Goal: Task Accomplishment & Management: Manage account settings

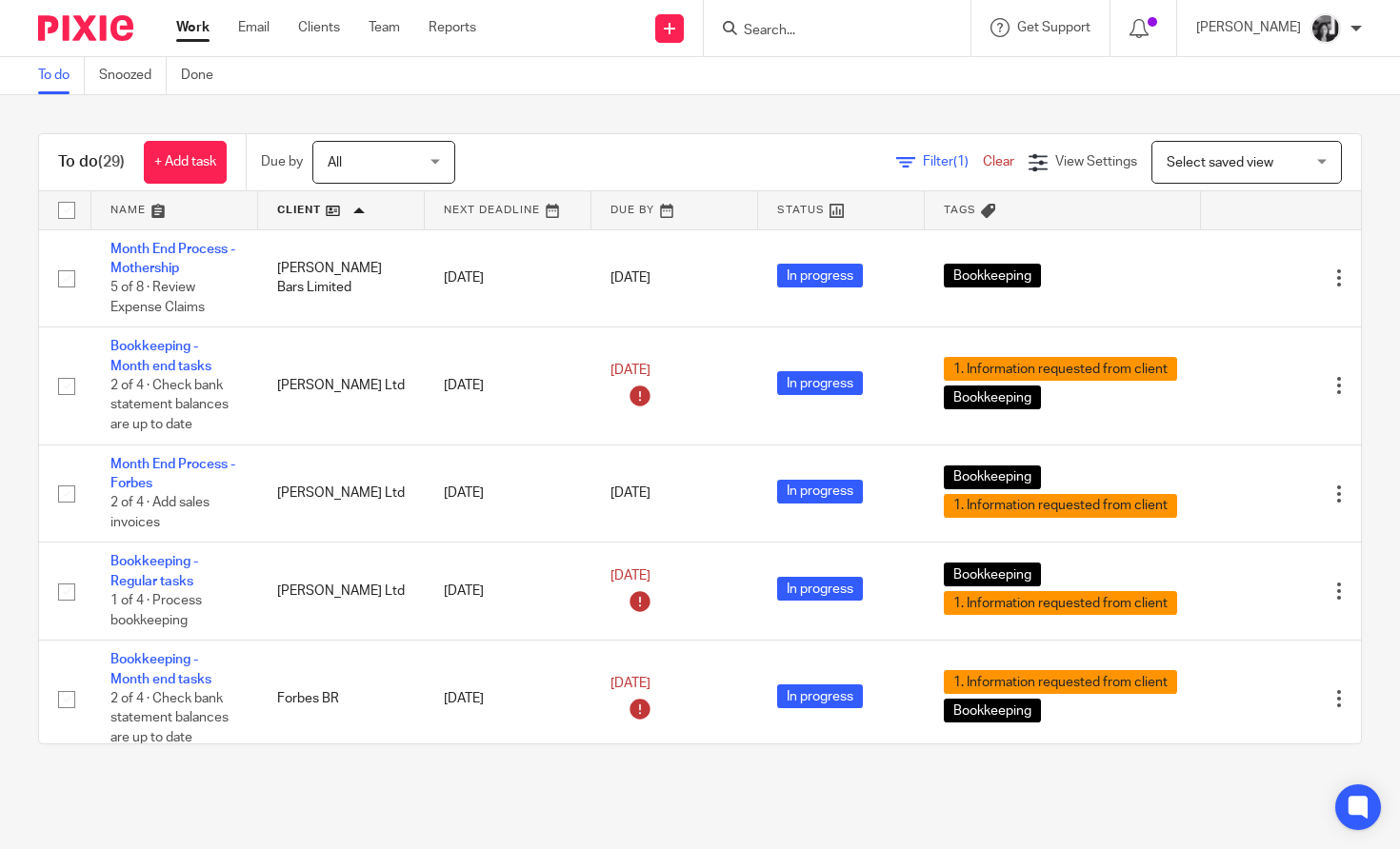
scroll to position [846, 1]
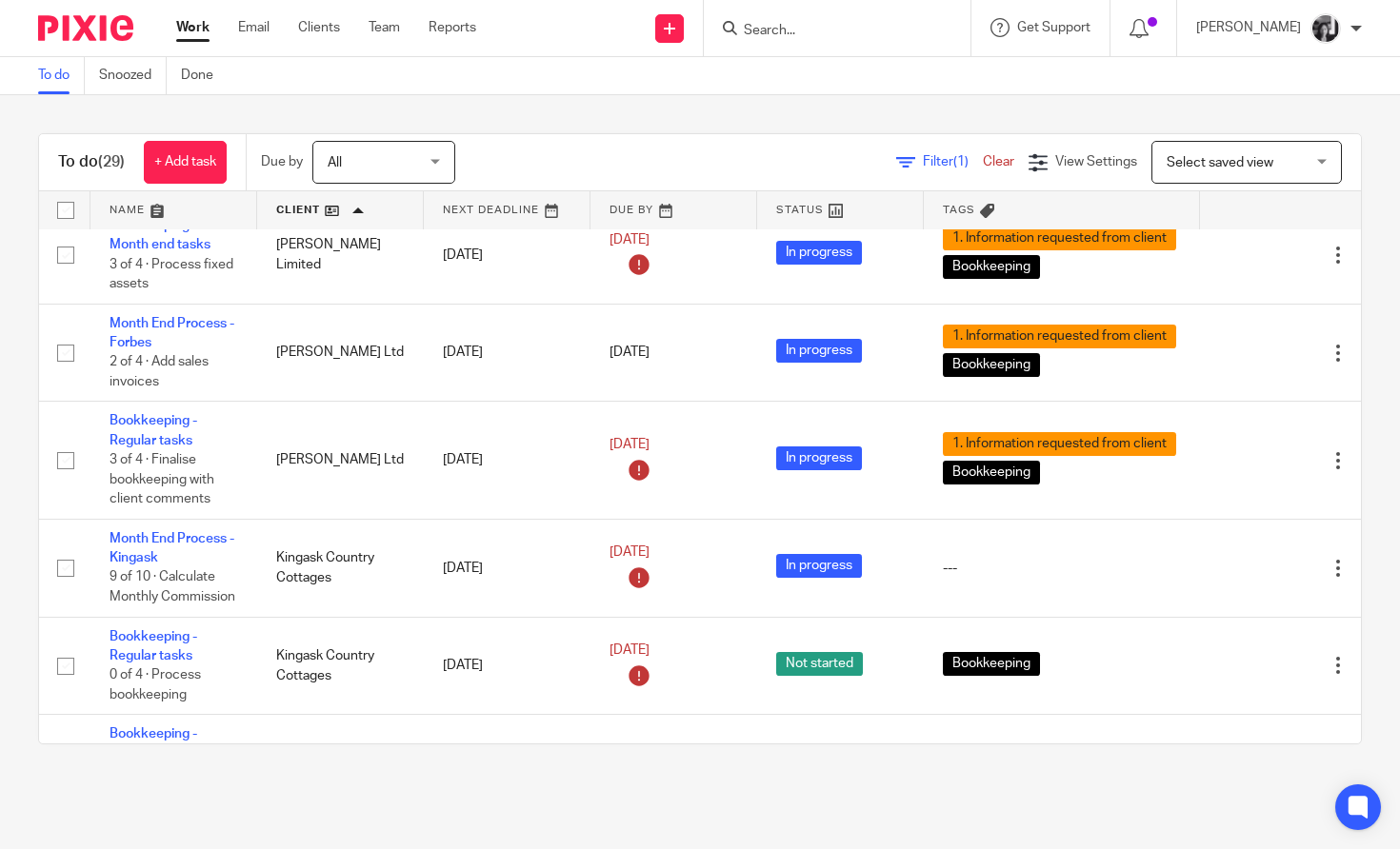
click at [943, 161] on span "Filter (1)" at bounding box center [952, 163] width 60 height 14
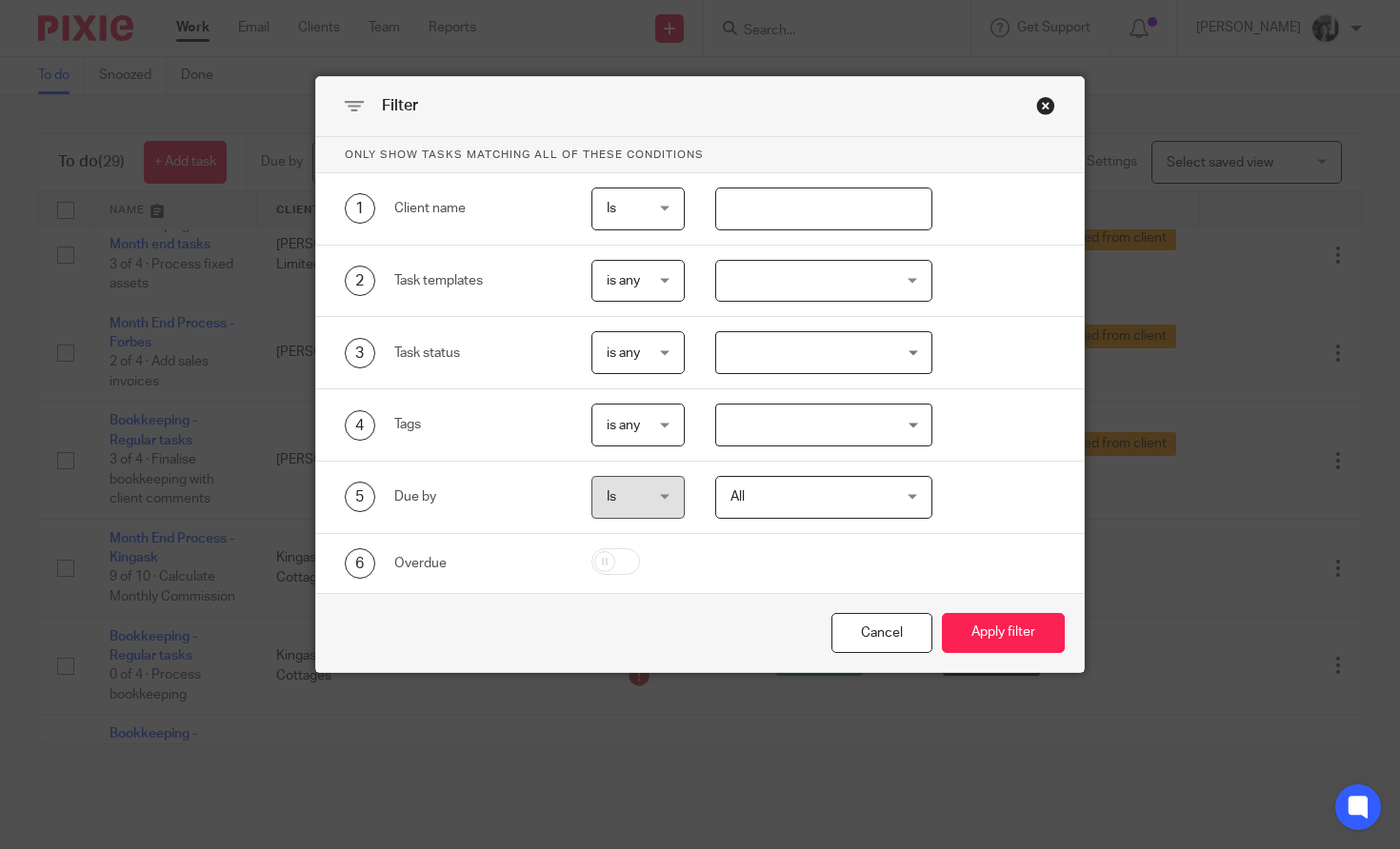
click at [790, 208] on input "text" at bounding box center [824, 210] width 217 height 43
type input "luck"
click at [942, 613] on button "Apply filter" at bounding box center [1003, 634] width 122 height 41
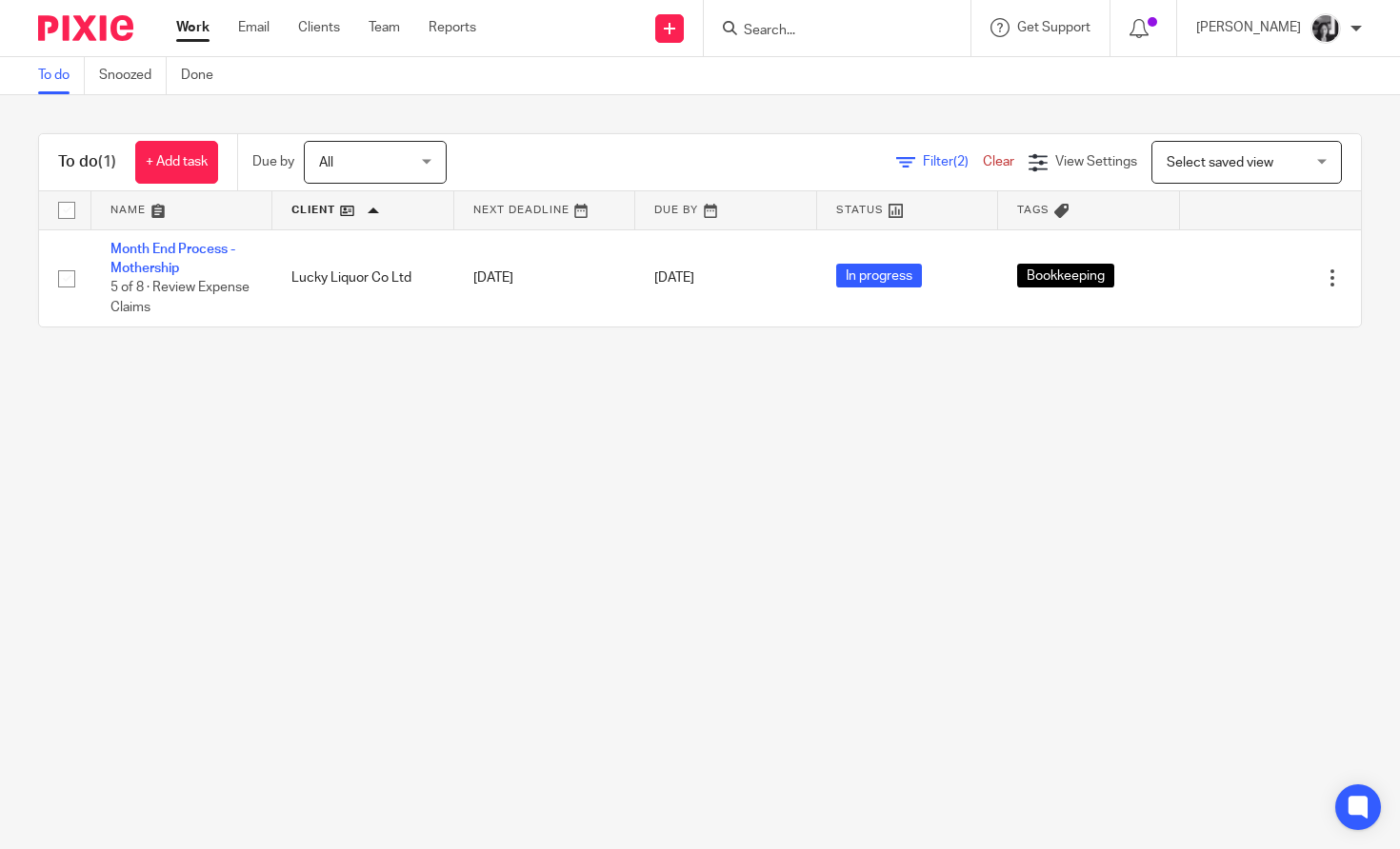
click at [568, 448] on main "To do Snoozed Done To do (1) + Add task Due by All All Today Tomorrow This week…" at bounding box center [700, 424] width 1400 height 849
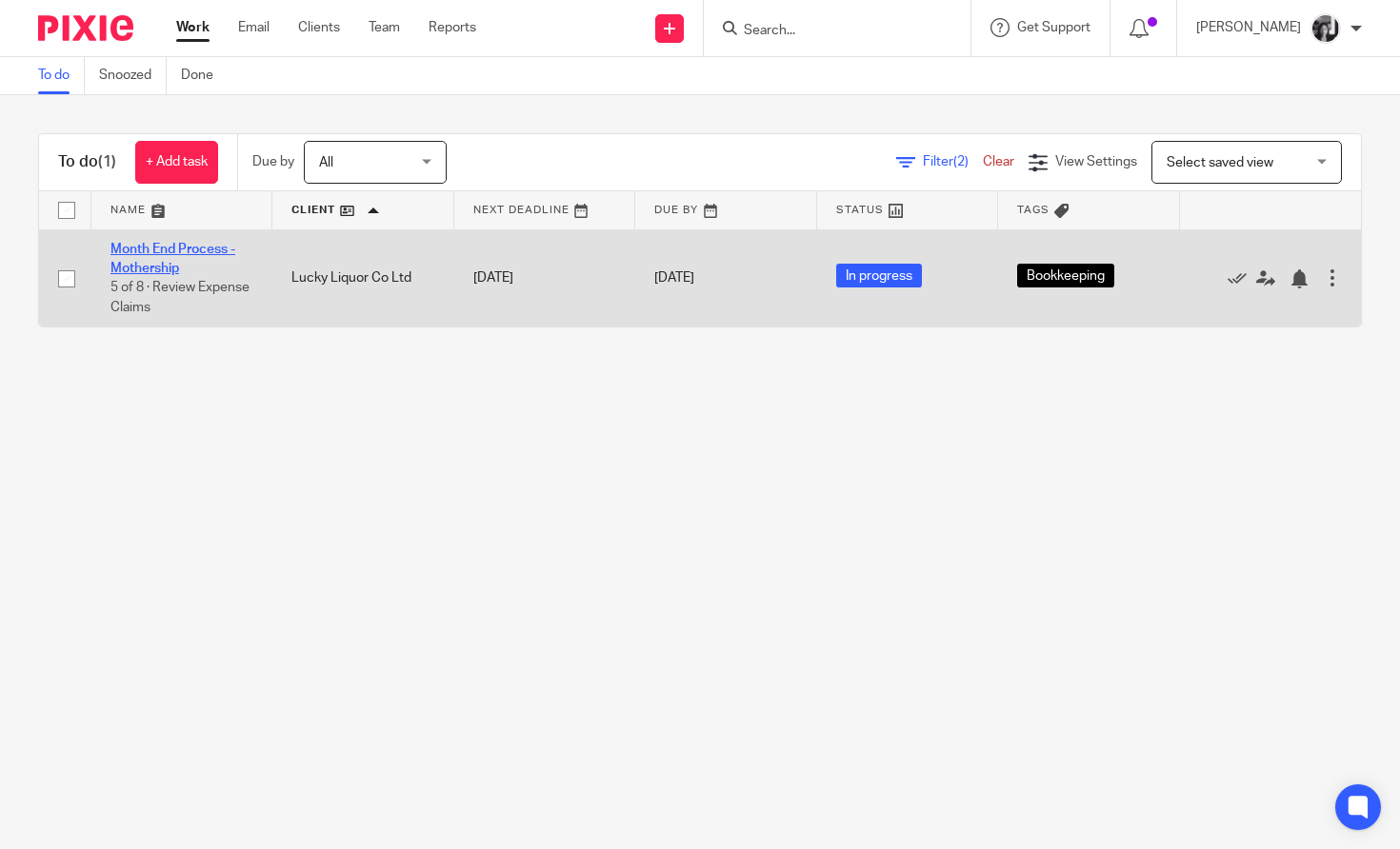
click at [135, 260] on link "Month End Process - Mothership" at bounding box center [172, 259] width 124 height 32
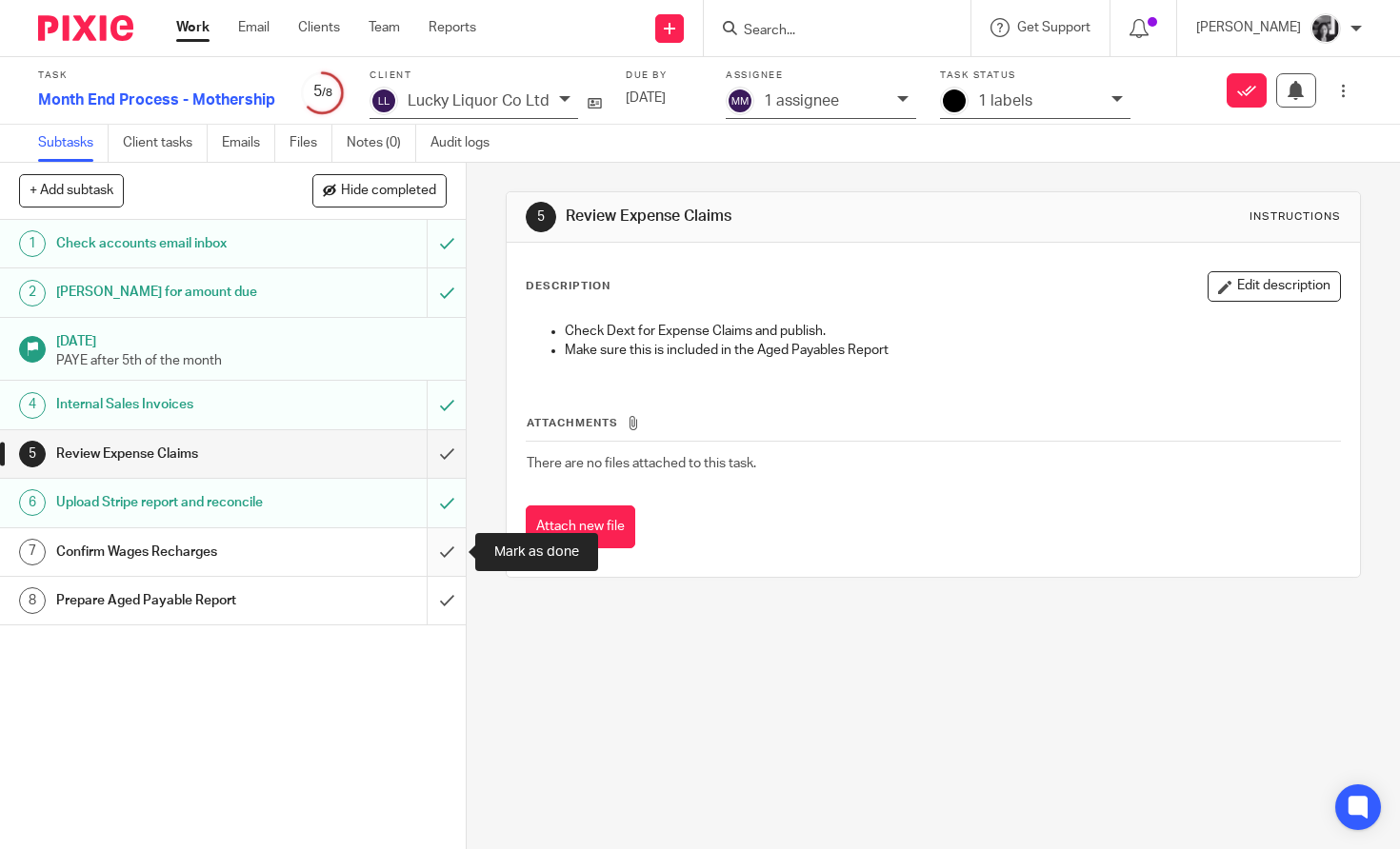
click at [445, 562] on input "submit" at bounding box center [233, 552] width 466 height 48
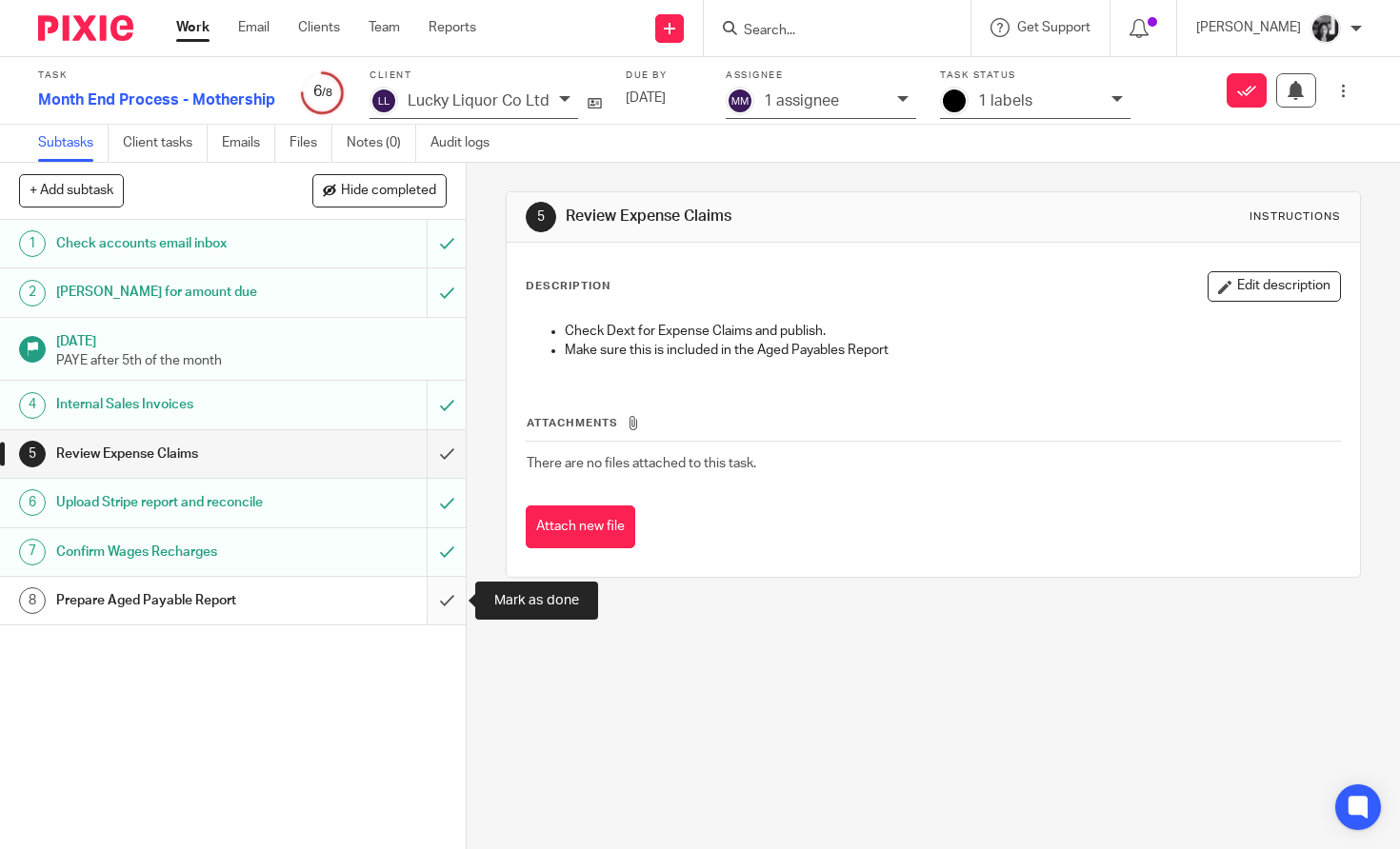
click at [446, 605] on input "submit" at bounding box center [233, 600] width 466 height 48
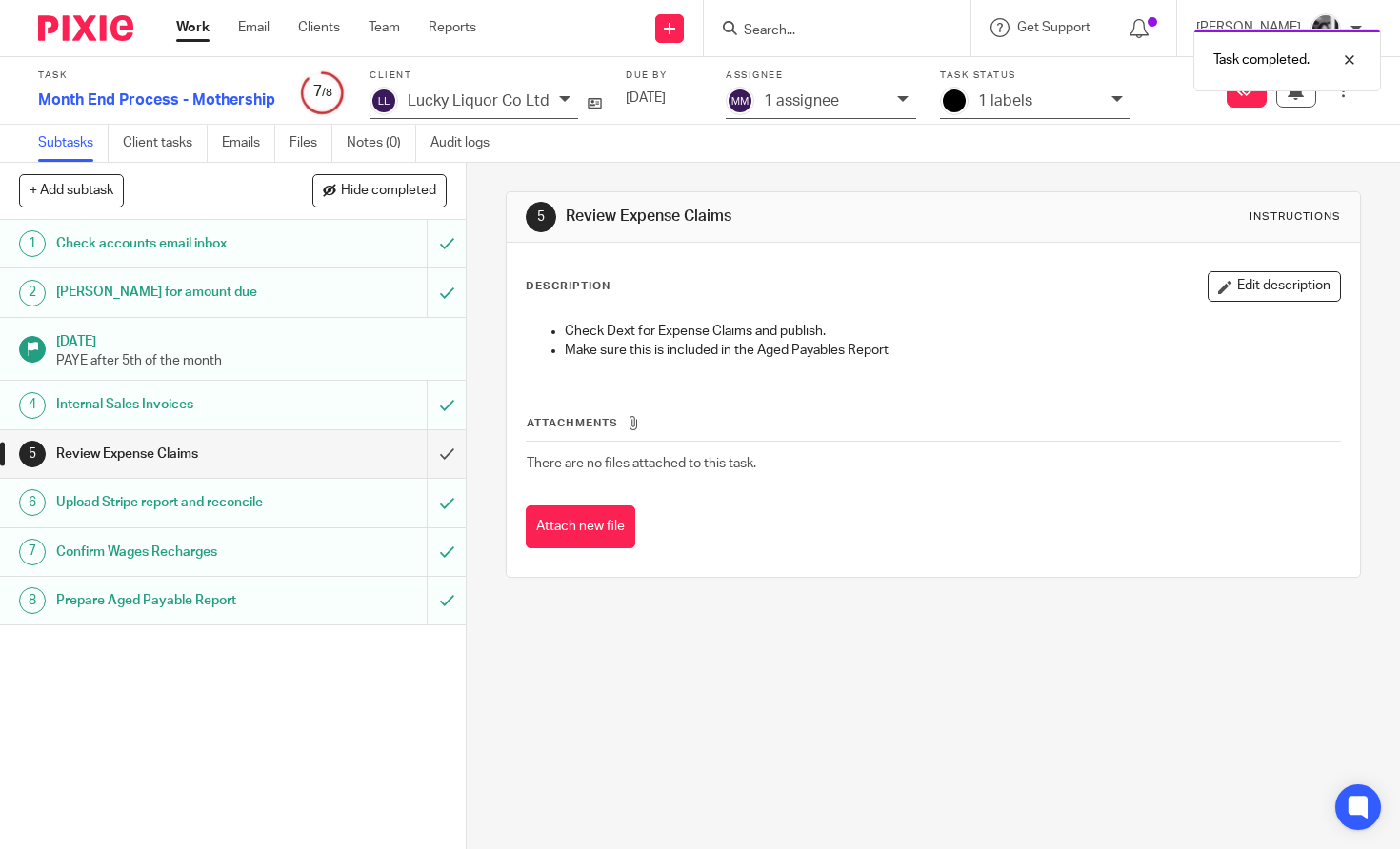
click at [197, 25] on link "Work" at bounding box center [193, 26] width 33 height 19
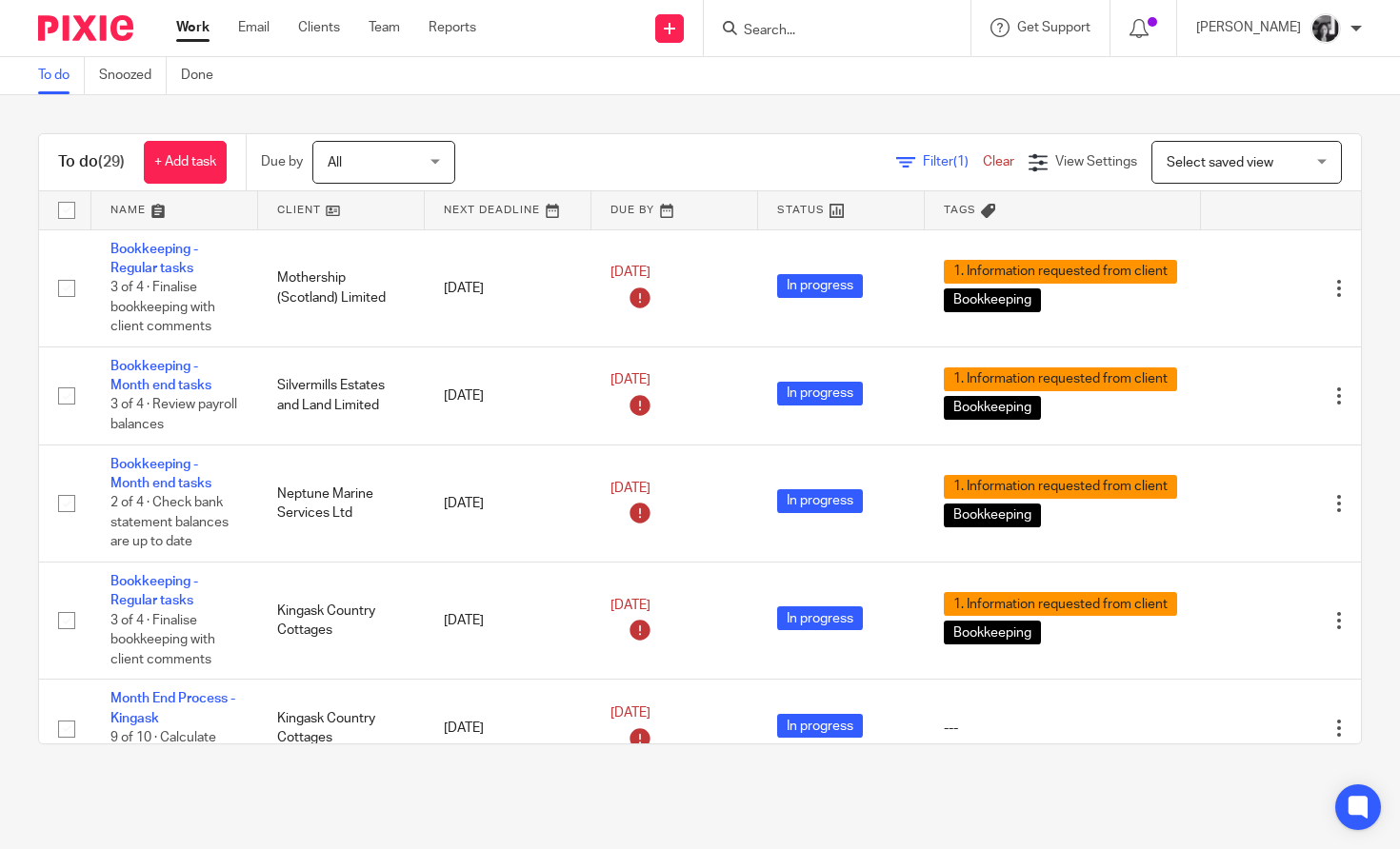
click at [923, 159] on span "Filter (1)" at bounding box center [952, 163] width 60 height 14
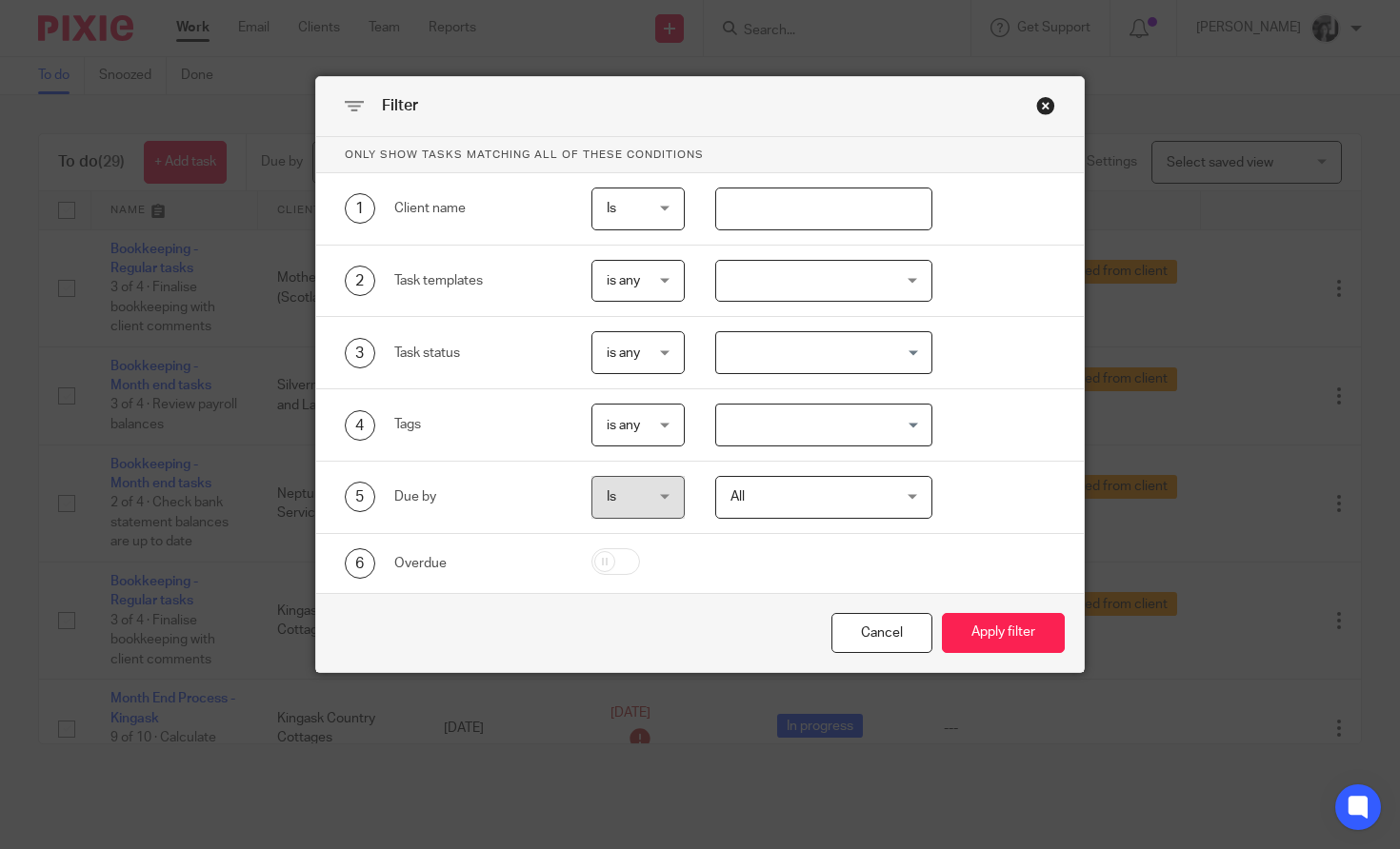
click at [882, 210] on input "text" at bounding box center [824, 210] width 217 height 43
type input "mother"
click at [942, 613] on button "Apply filter" at bounding box center [1003, 634] width 122 height 41
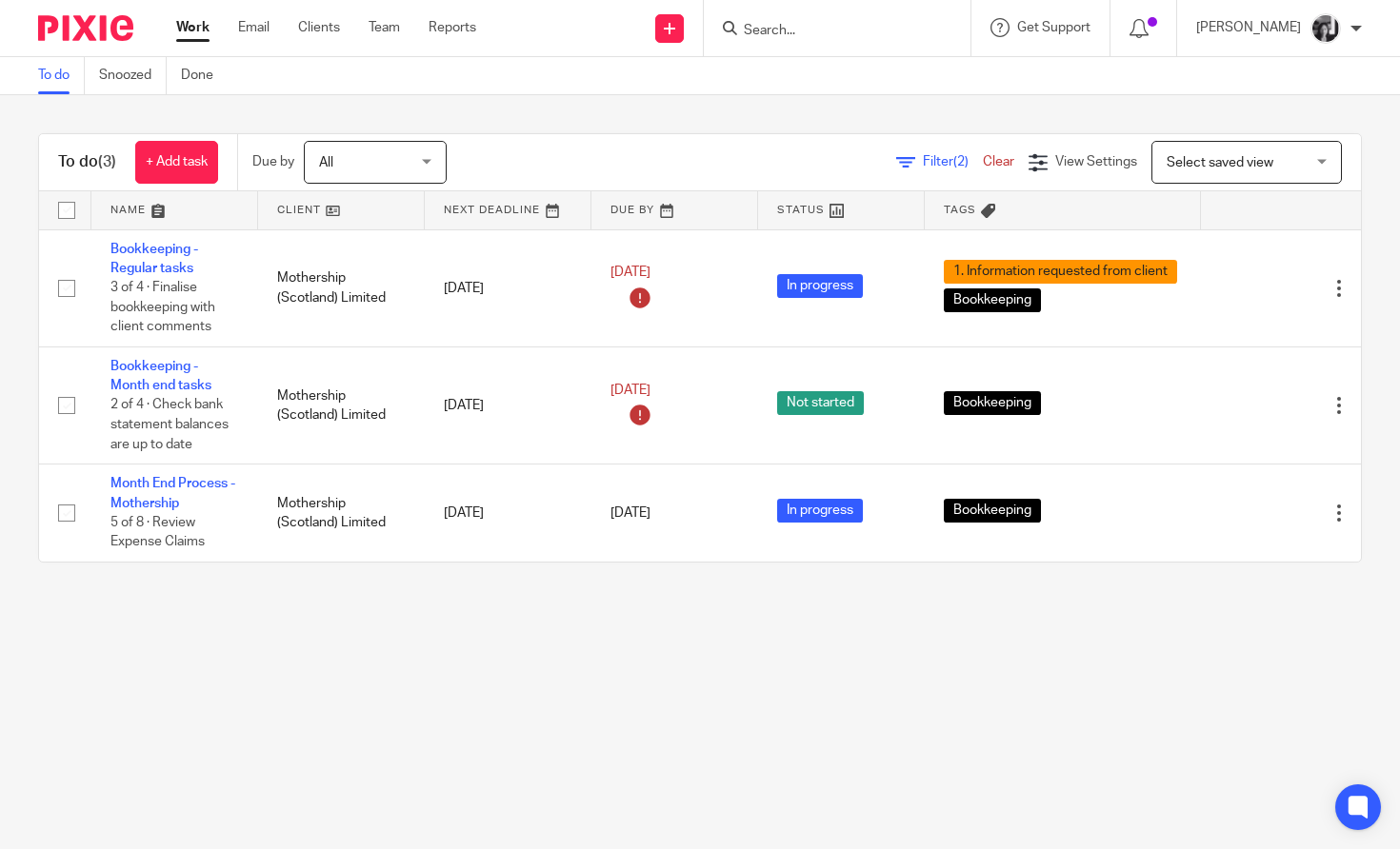
click at [548, 696] on main "To do Snoozed Done To do (3) + Add task Due by All All Today Tomorrow This week…" at bounding box center [700, 424] width 1400 height 849
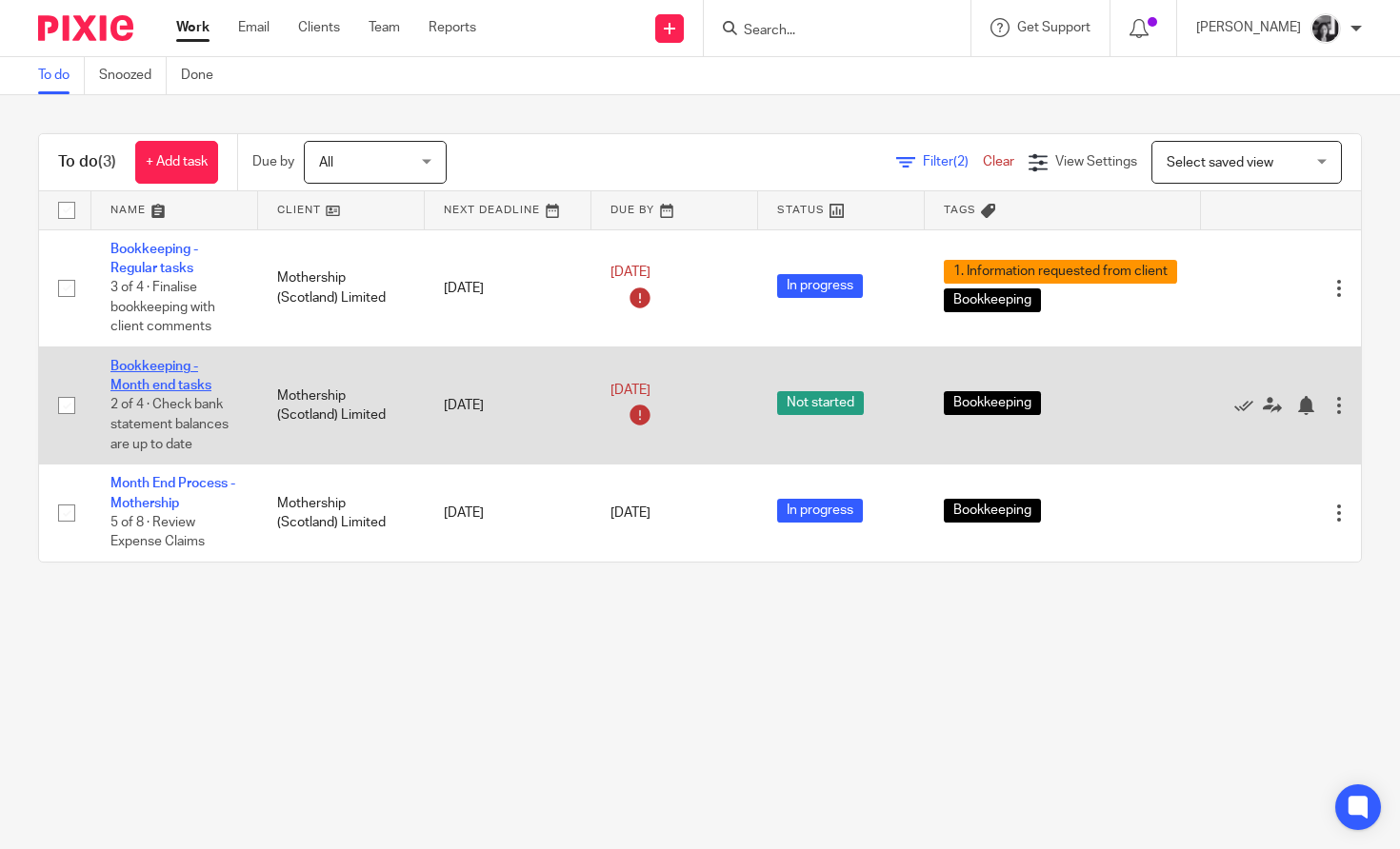
click at [179, 379] on link "Bookkeeping - Month end tasks" at bounding box center [161, 376] width 101 height 32
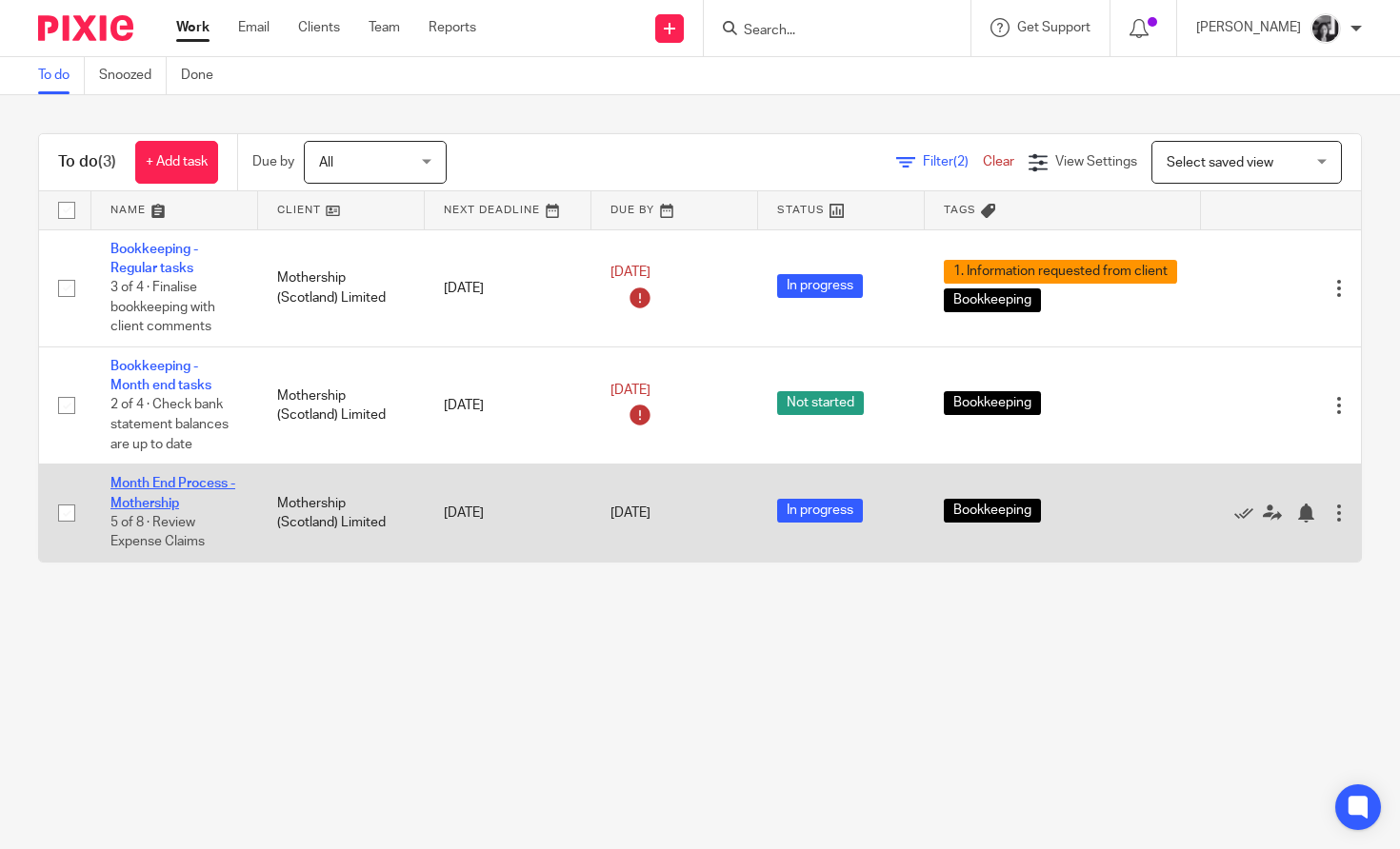
click at [162, 503] on link "Month End Process - Mothership" at bounding box center [172, 493] width 124 height 32
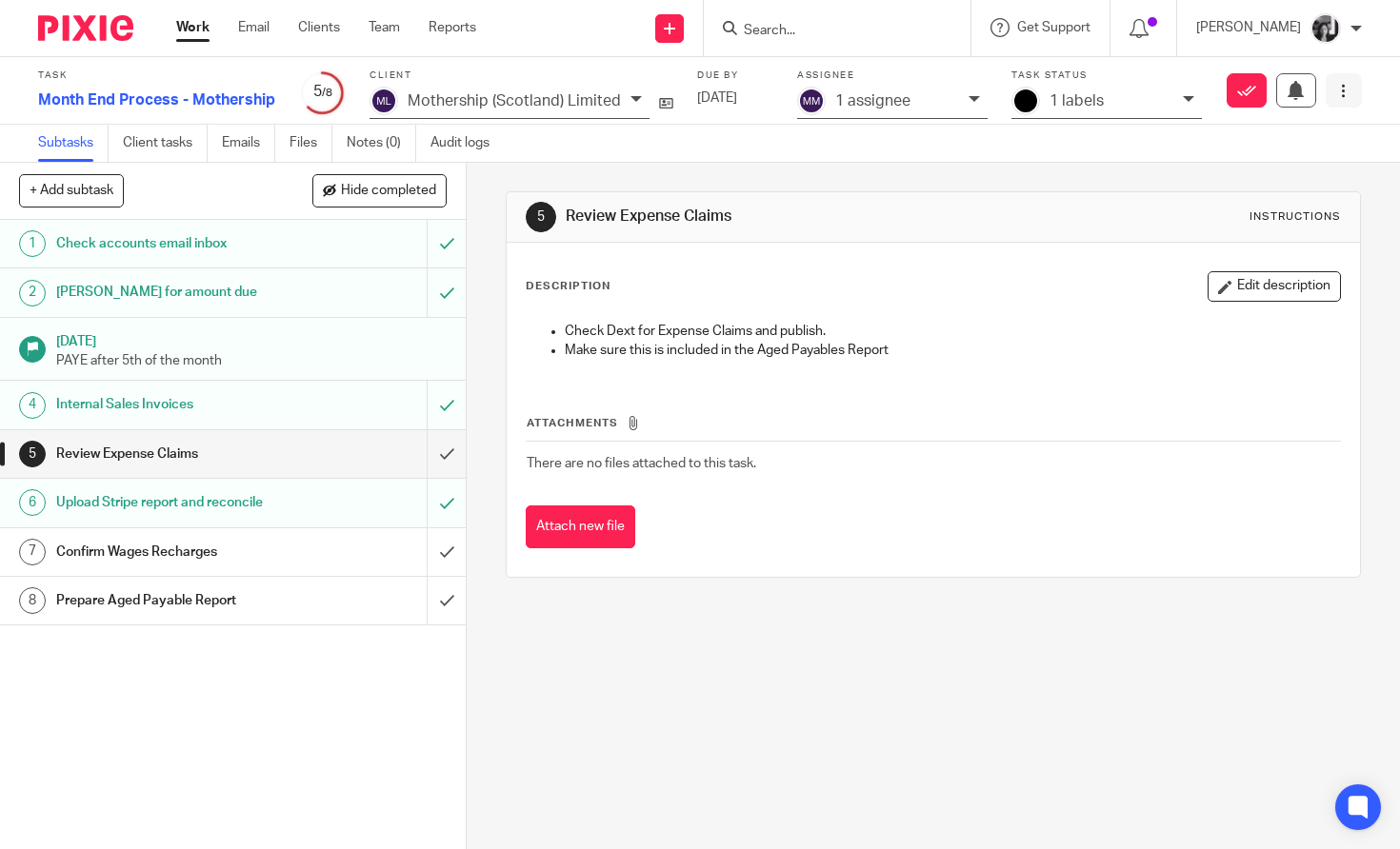
click at [1343, 92] on icon at bounding box center [1343, 91] width 15 height 15
click at [1224, 198] on li "Advanced task editor" at bounding box center [1228, 208] width 231 height 29
click at [1202, 203] on span "Advanced task editor" at bounding box center [1202, 208] width 127 height 14
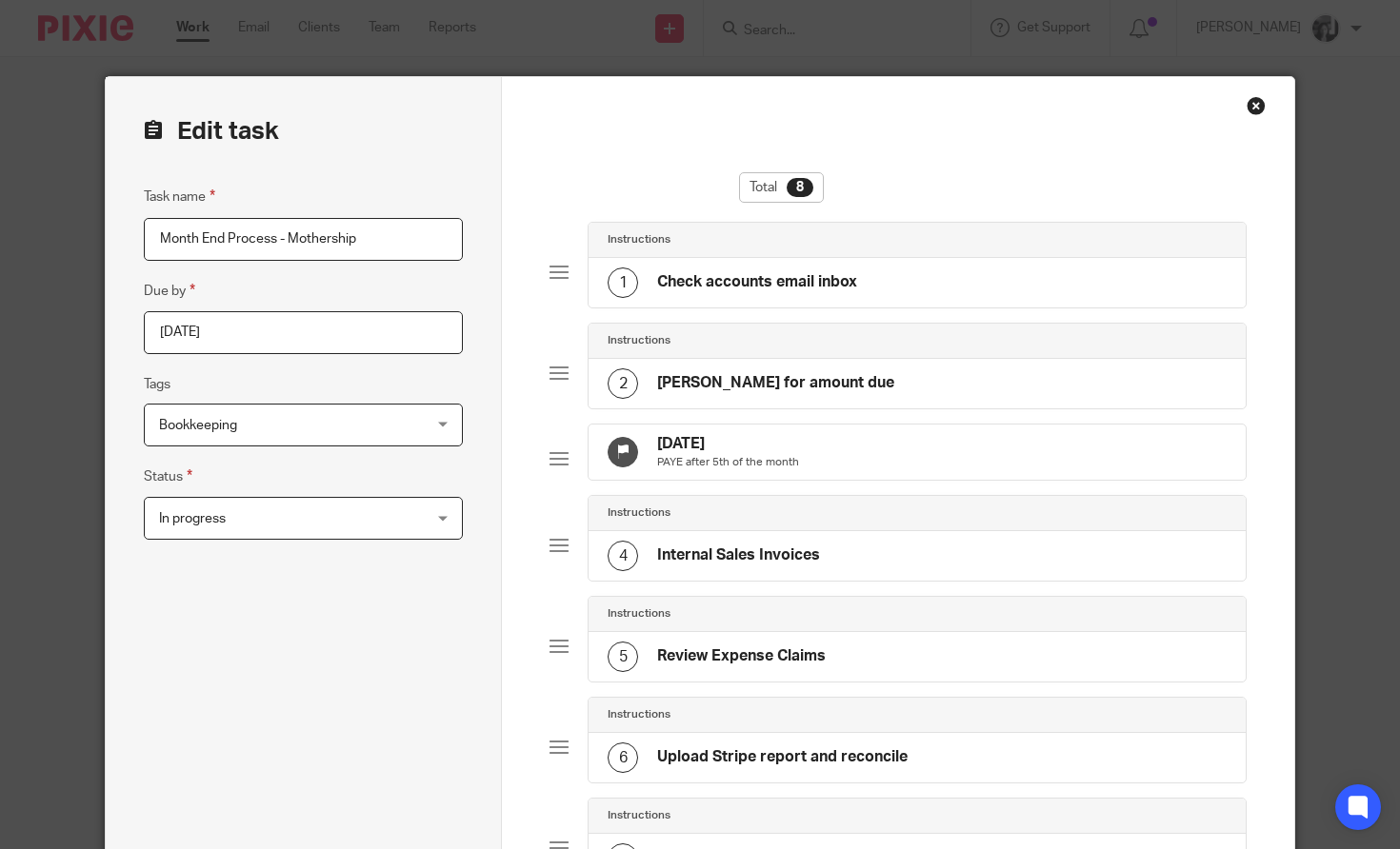
click at [1258, 107] on div "Close this dialog window" at bounding box center [1256, 105] width 19 height 19
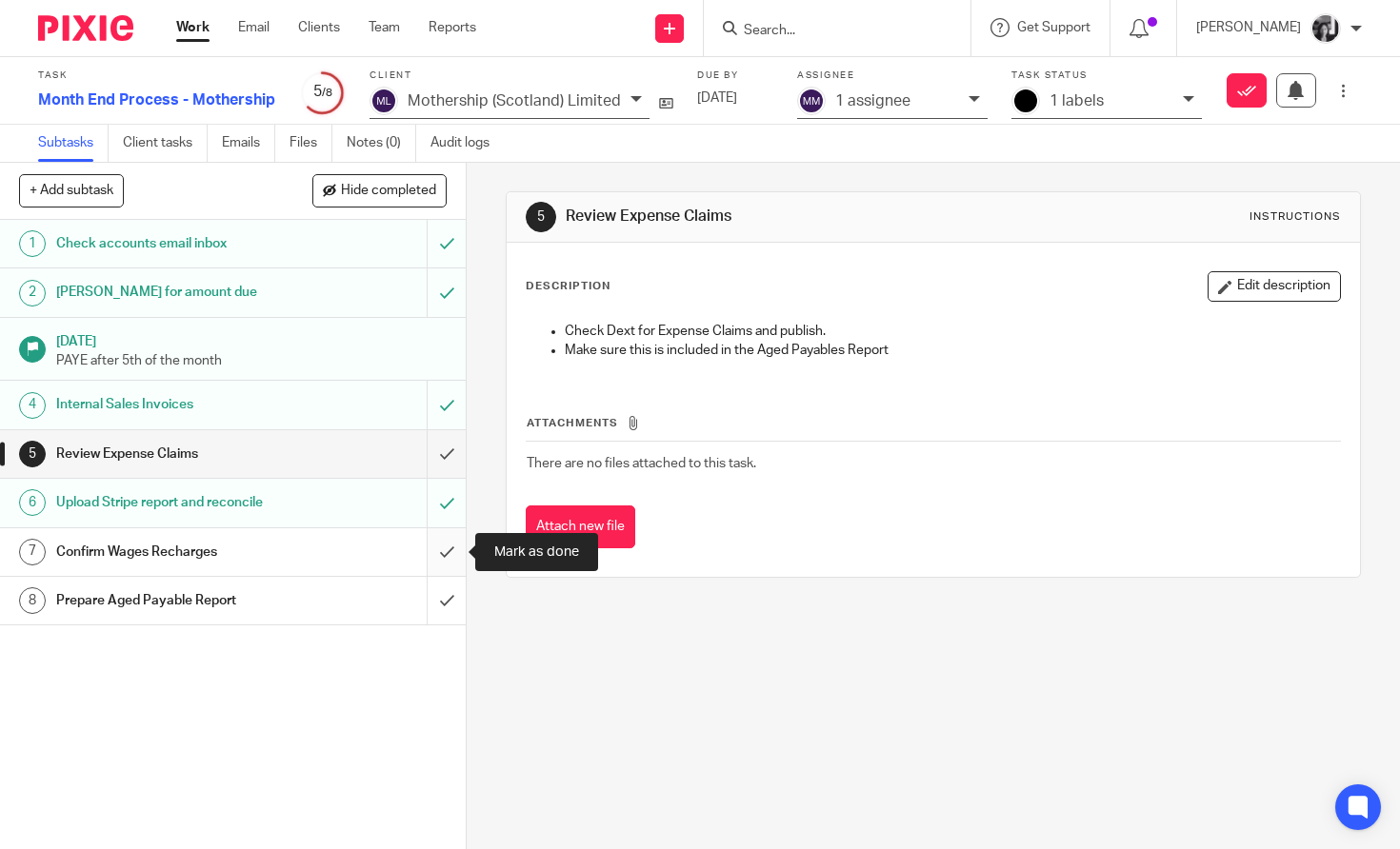
click at [446, 557] on input "submit" at bounding box center [233, 552] width 466 height 48
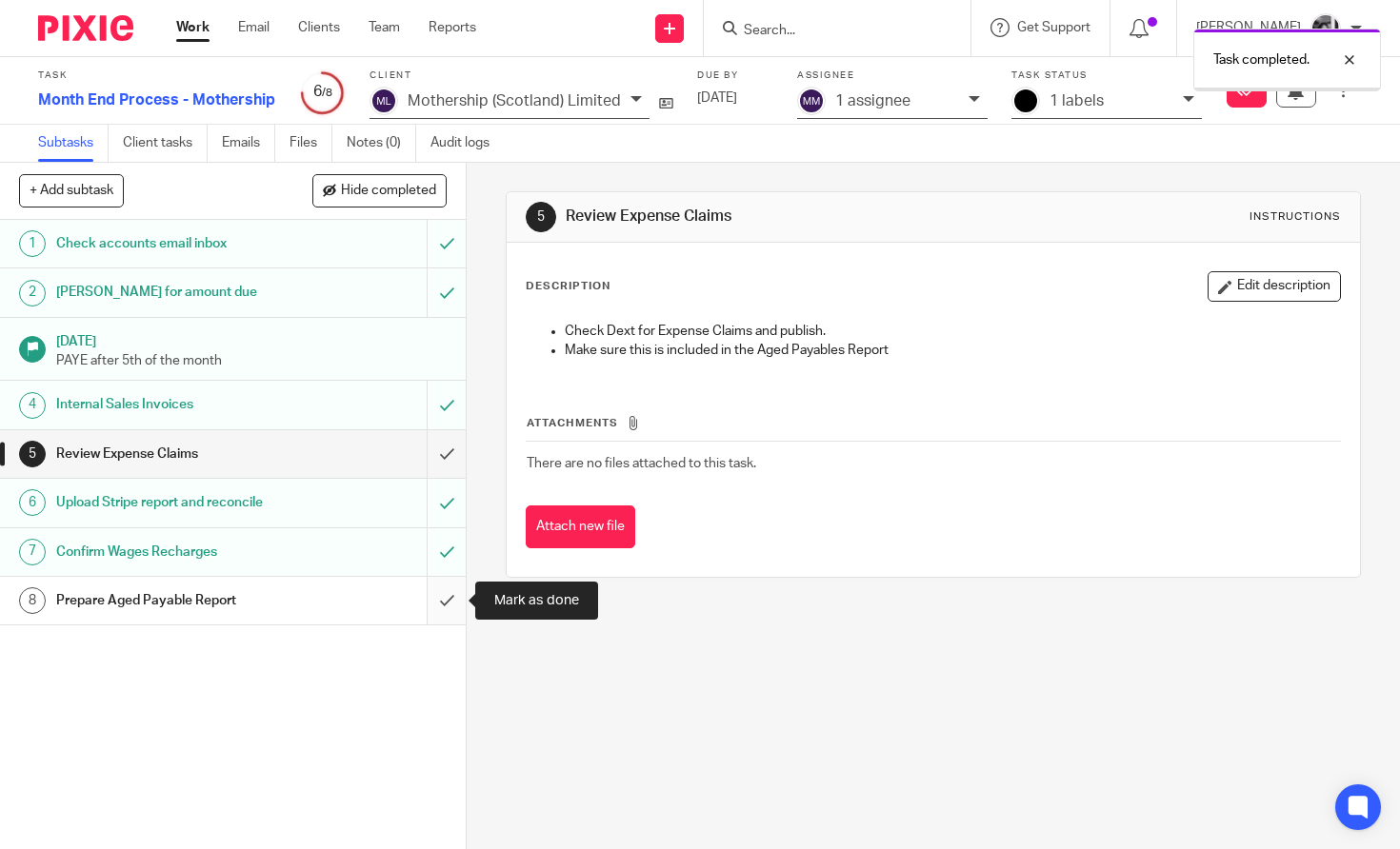
click at [447, 603] on input "submit" at bounding box center [233, 600] width 466 height 48
click at [193, 25] on link "Work" at bounding box center [193, 26] width 33 height 19
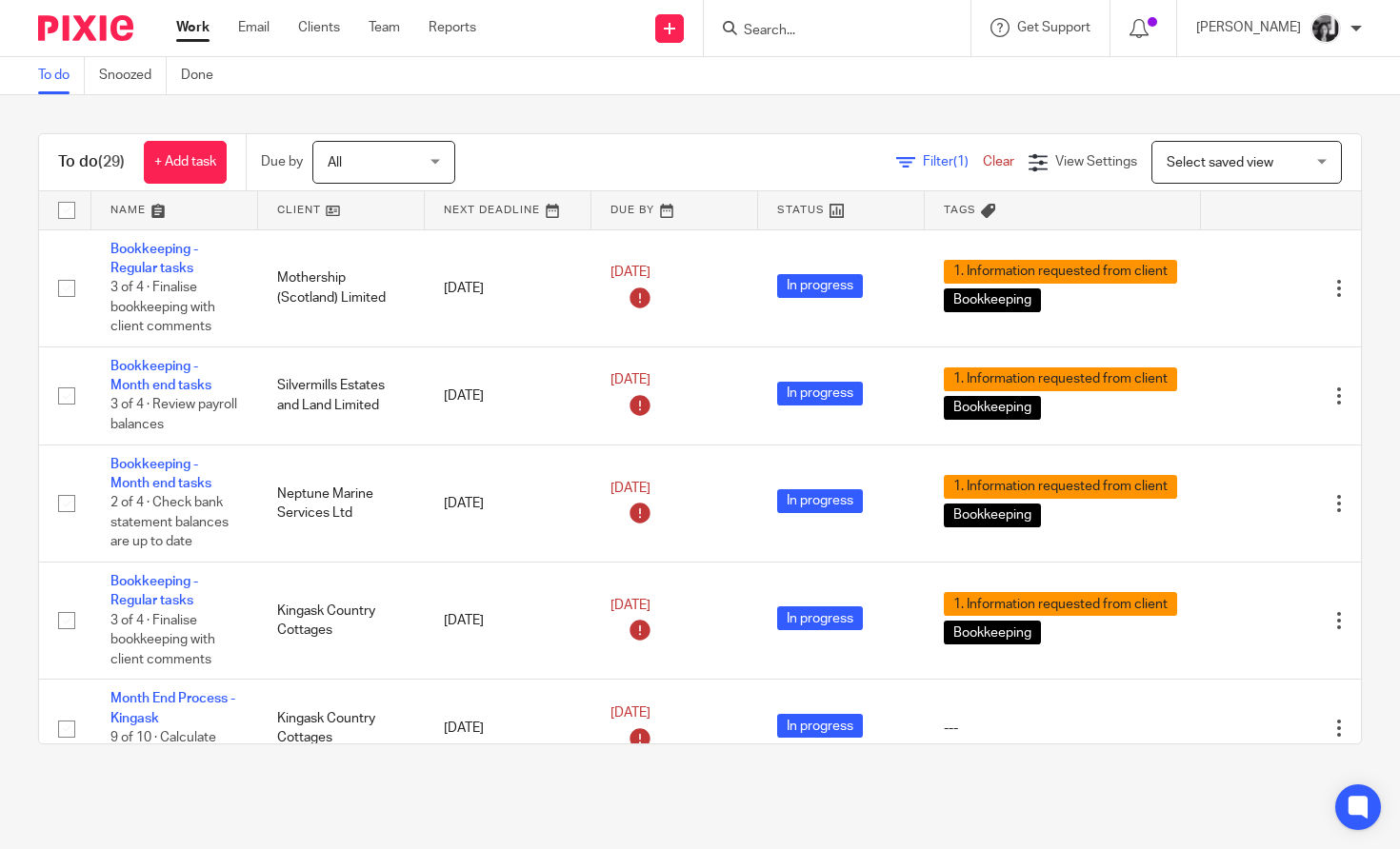
click at [927, 161] on span "Filter (1)" at bounding box center [952, 163] width 60 height 14
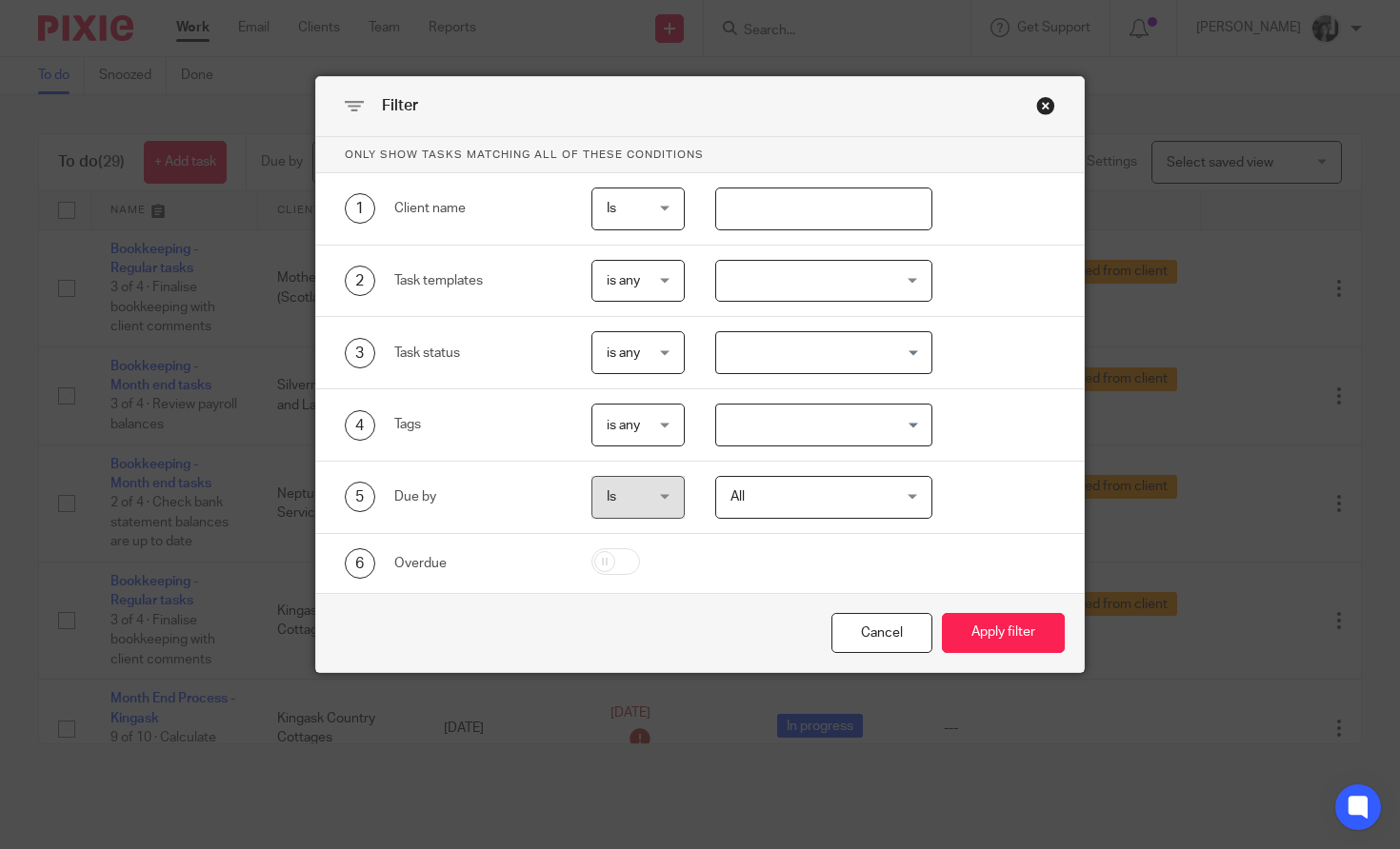
click at [809, 226] on input "text" at bounding box center [824, 210] width 217 height 43
type input "red"
click at [942, 613] on button "Apply filter" at bounding box center [1003, 634] width 122 height 41
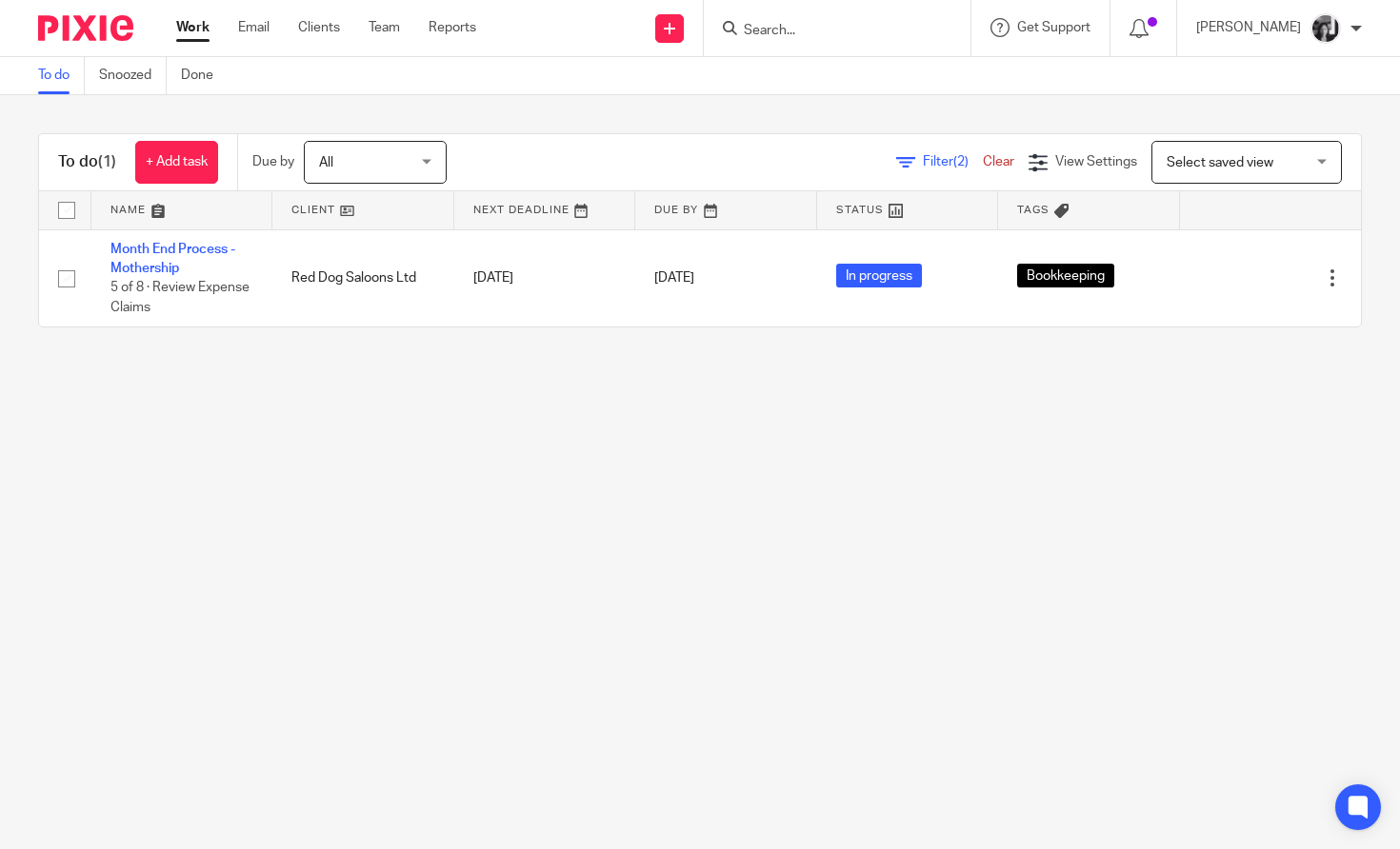
click at [930, 163] on span "Filter (2)" at bounding box center [952, 163] width 60 height 14
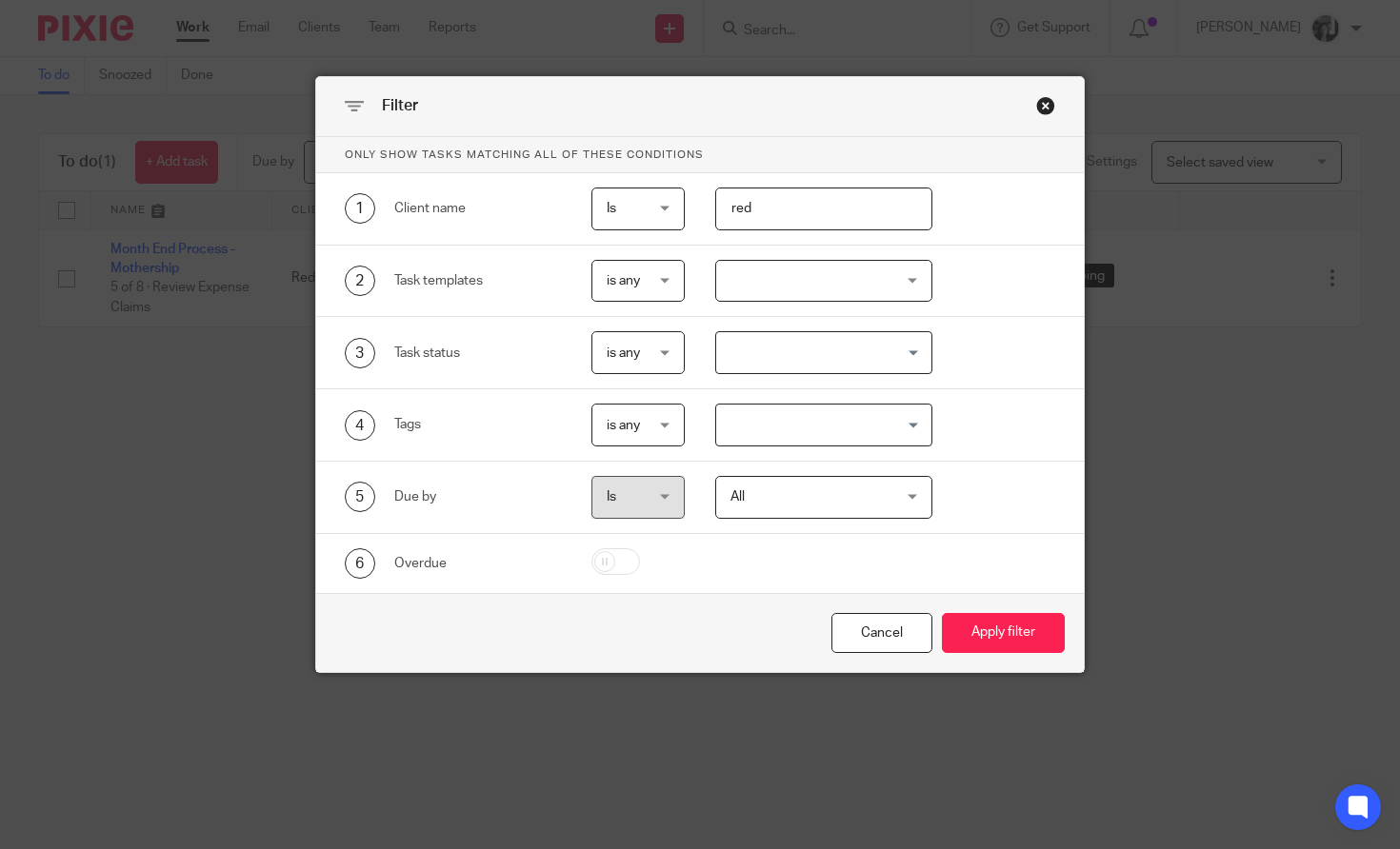
drag, startPoint x: 810, startPoint y: 212, endPoint x: 671, endPoint y: 198, distance: 139.7
click at [671, 198] on div "1 Client name Is Is Is Is not is red" at bounding box center [686, 210] width 742 height 43
type input "[PERSON_NAME]"
click at [942, 613] on button "Apply filter" at bounding box center [1003, 634] width 122 height 41
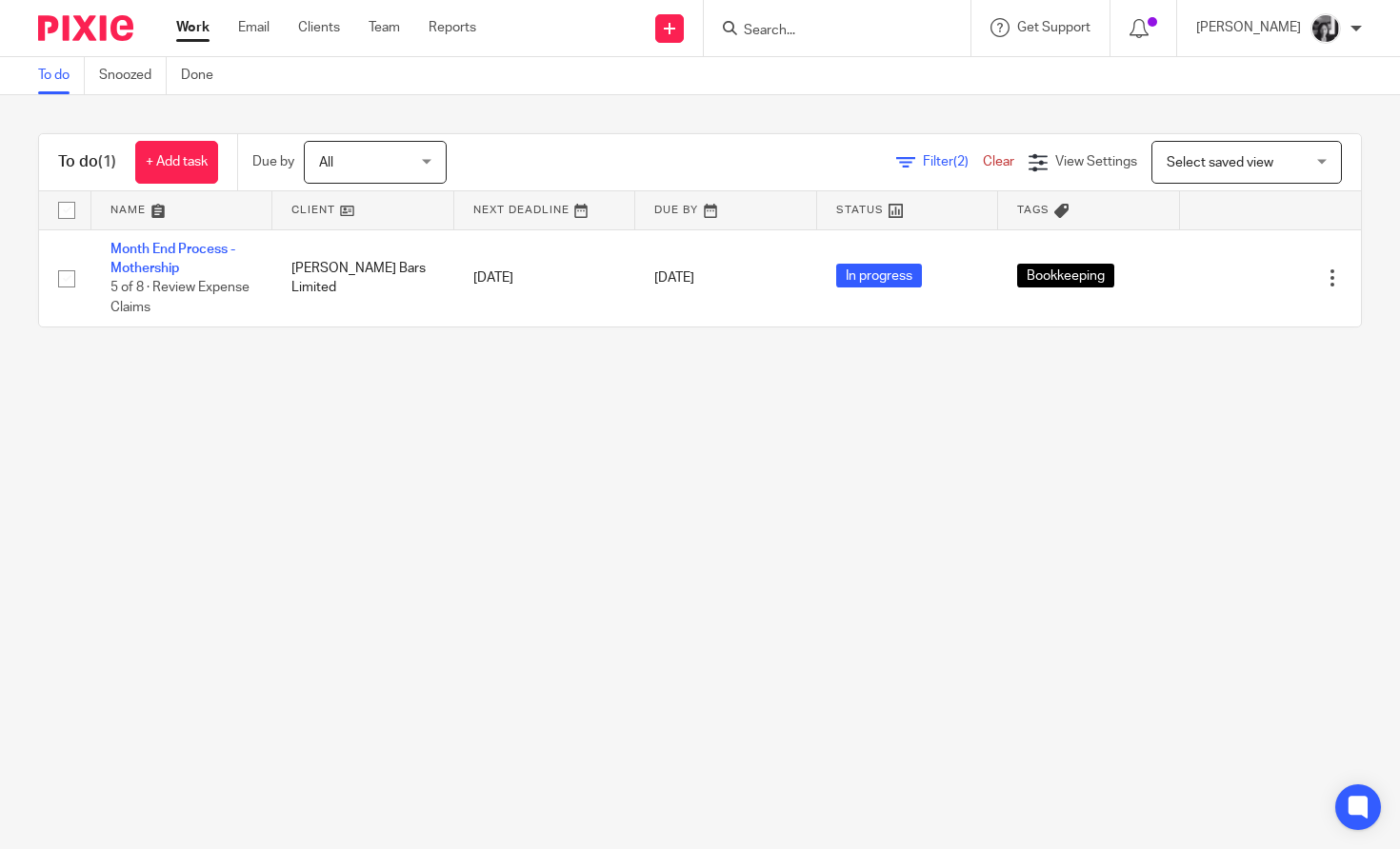
click at [613, 375] on main "To do Snoozed Done To do (1) + Add task Due by All All [DATE] [DATE] This week …" at bounding box center [700, 424] width 1400 height 849
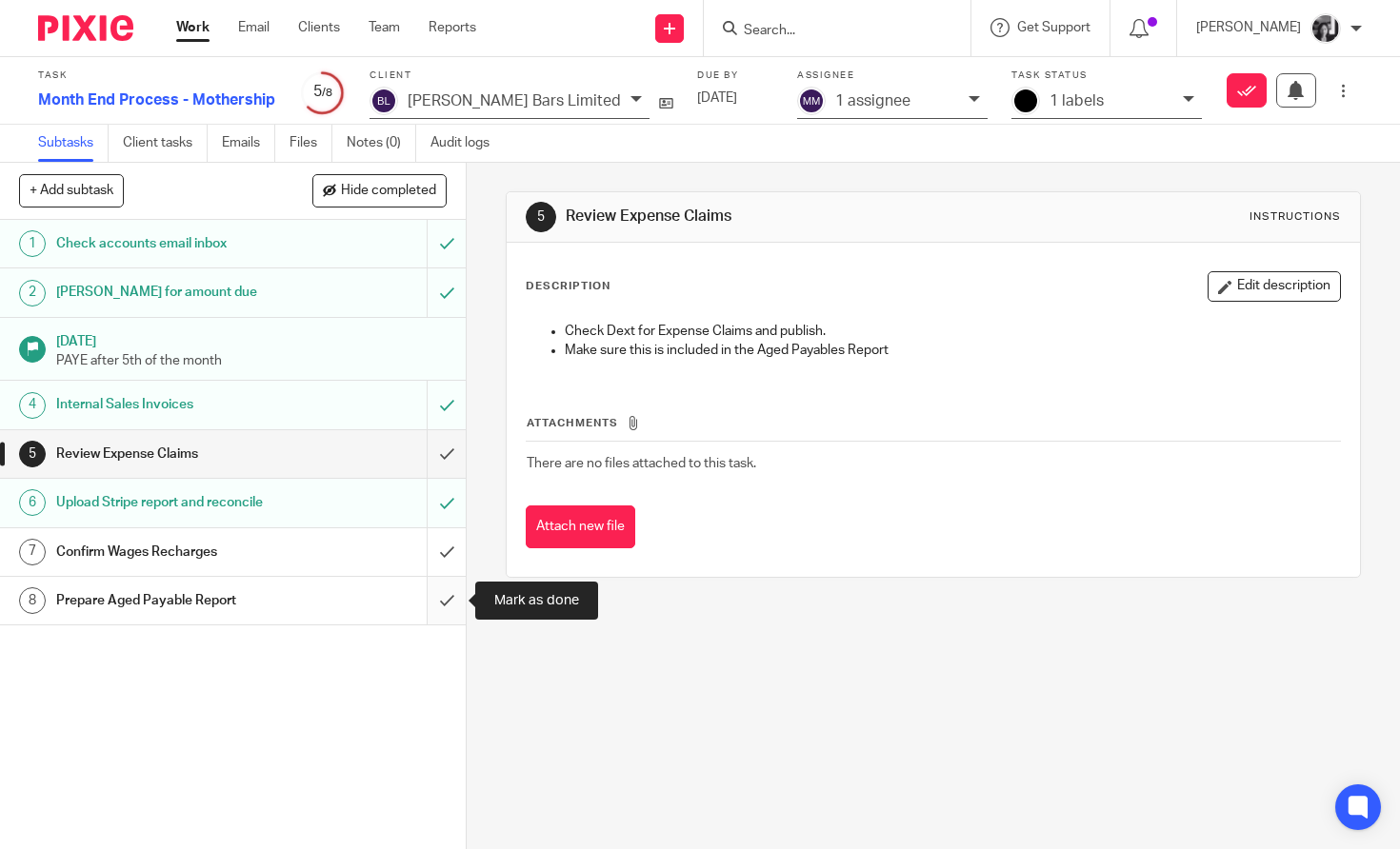
click at [444, 607] on input "submit" at bounding box center [233, 600] width 466 height 48
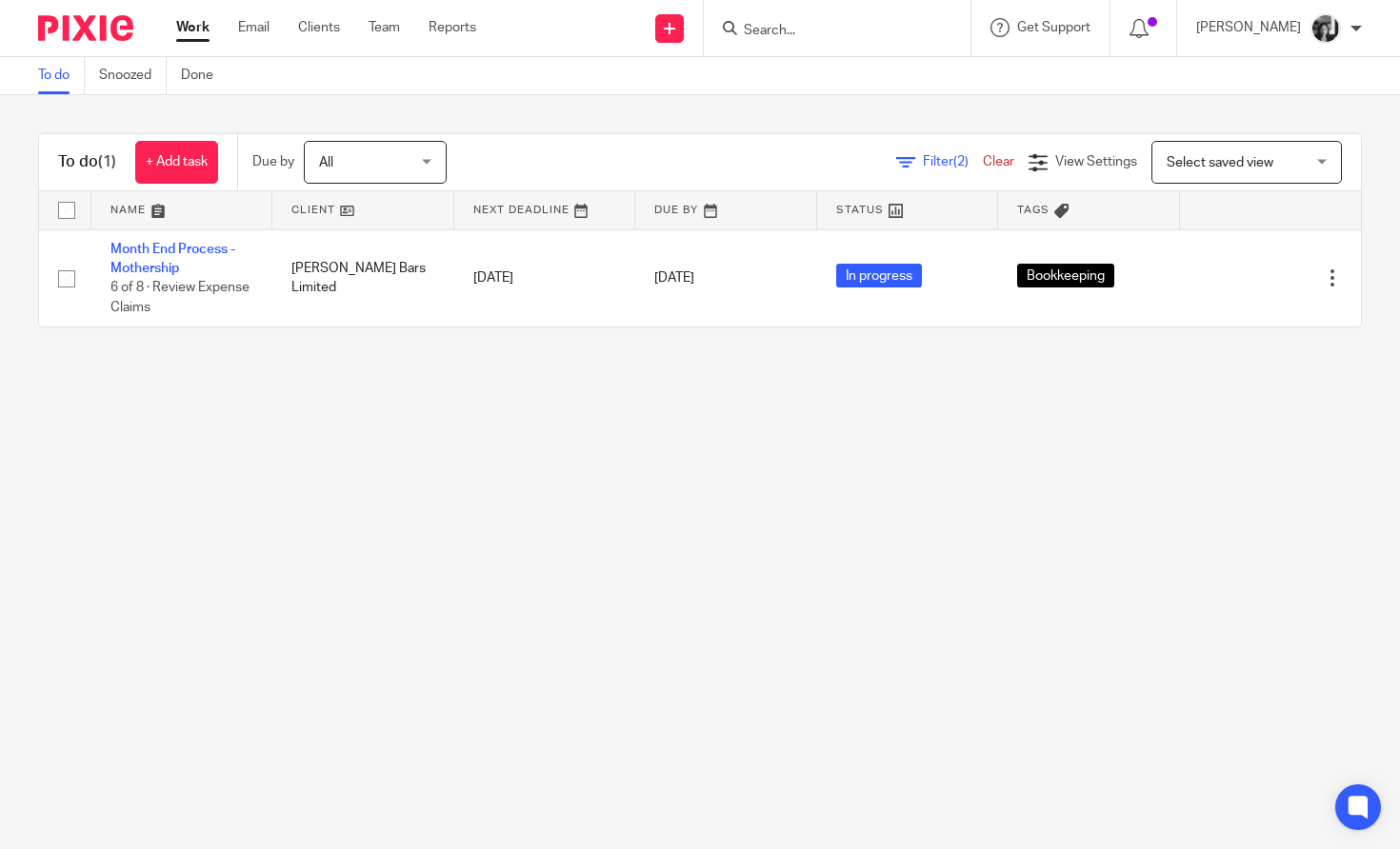
click at [944, 158] on span "Filter (2)" at bounding box center [952, 163] width 60 height 14
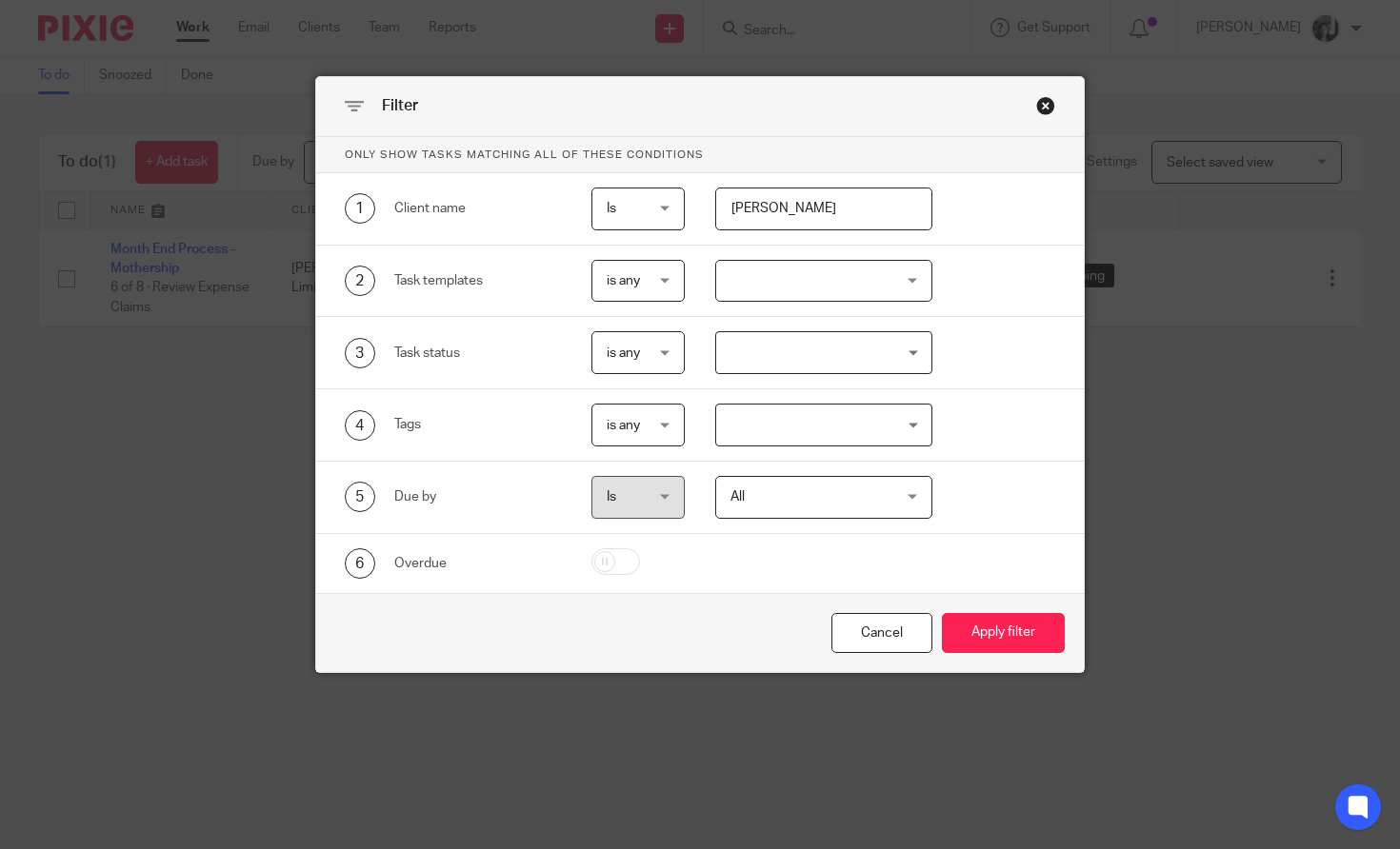
drag, startPoint x: 845, startPoint y: 214, endPoint x: 695, endPoint y: 208, distance: 150.1
click at [695, 208] on div "bram" at bounding box center [808, 210] width 247 height 43
type input "mother"
click at [942, 613] on button "Apply filter" at bounding box center [1003, 634] width 122 height 41
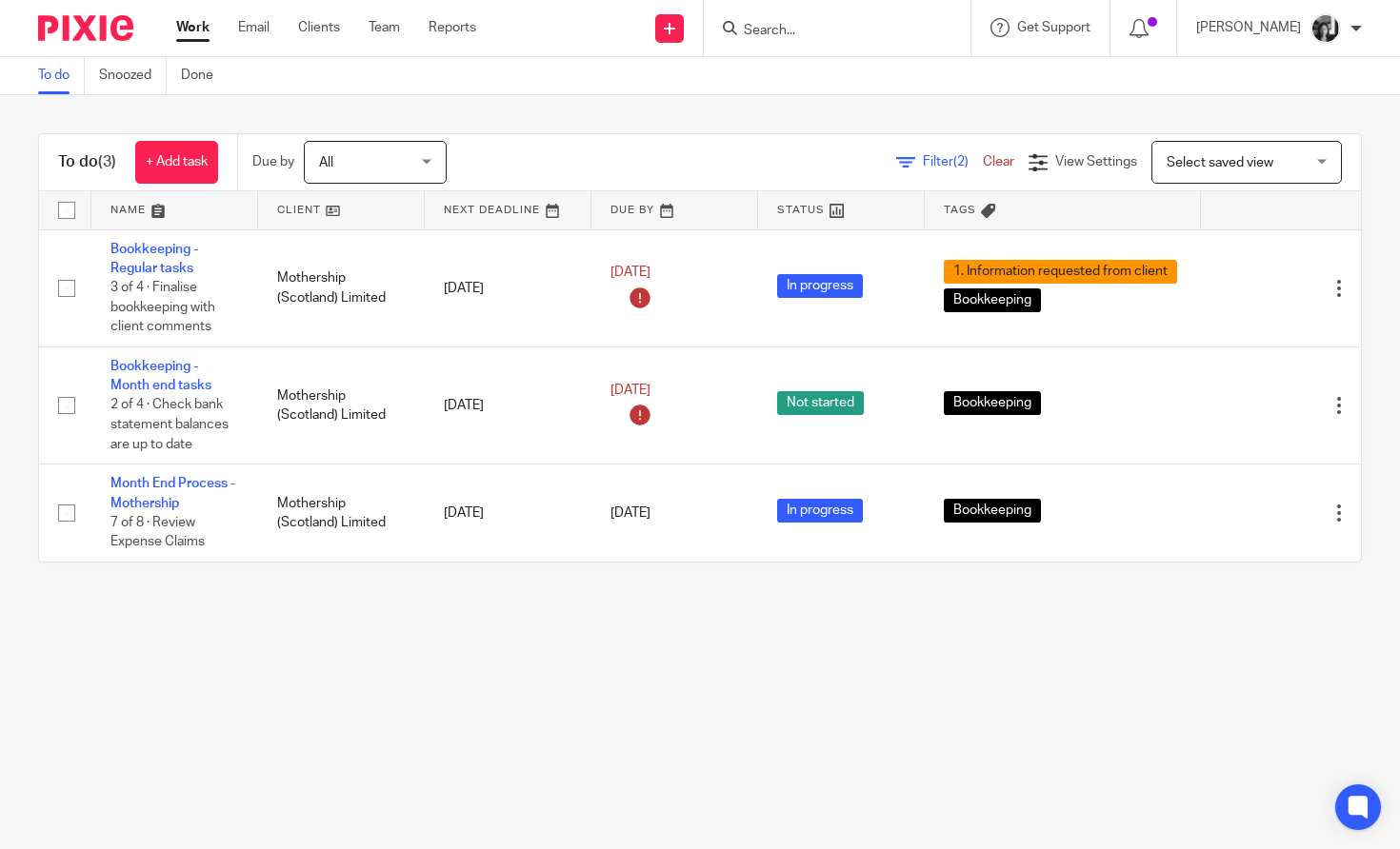
click at [240, 656] on main "To do Snoozed Done To do (3) + Add task Due by All All [DATE] [DATE] This week …" at bounding box center [700, 424] width 1400 height 849
click at [939, 165] on span "Filter (2)" at bounding box center [952, 163] width 60 height 14
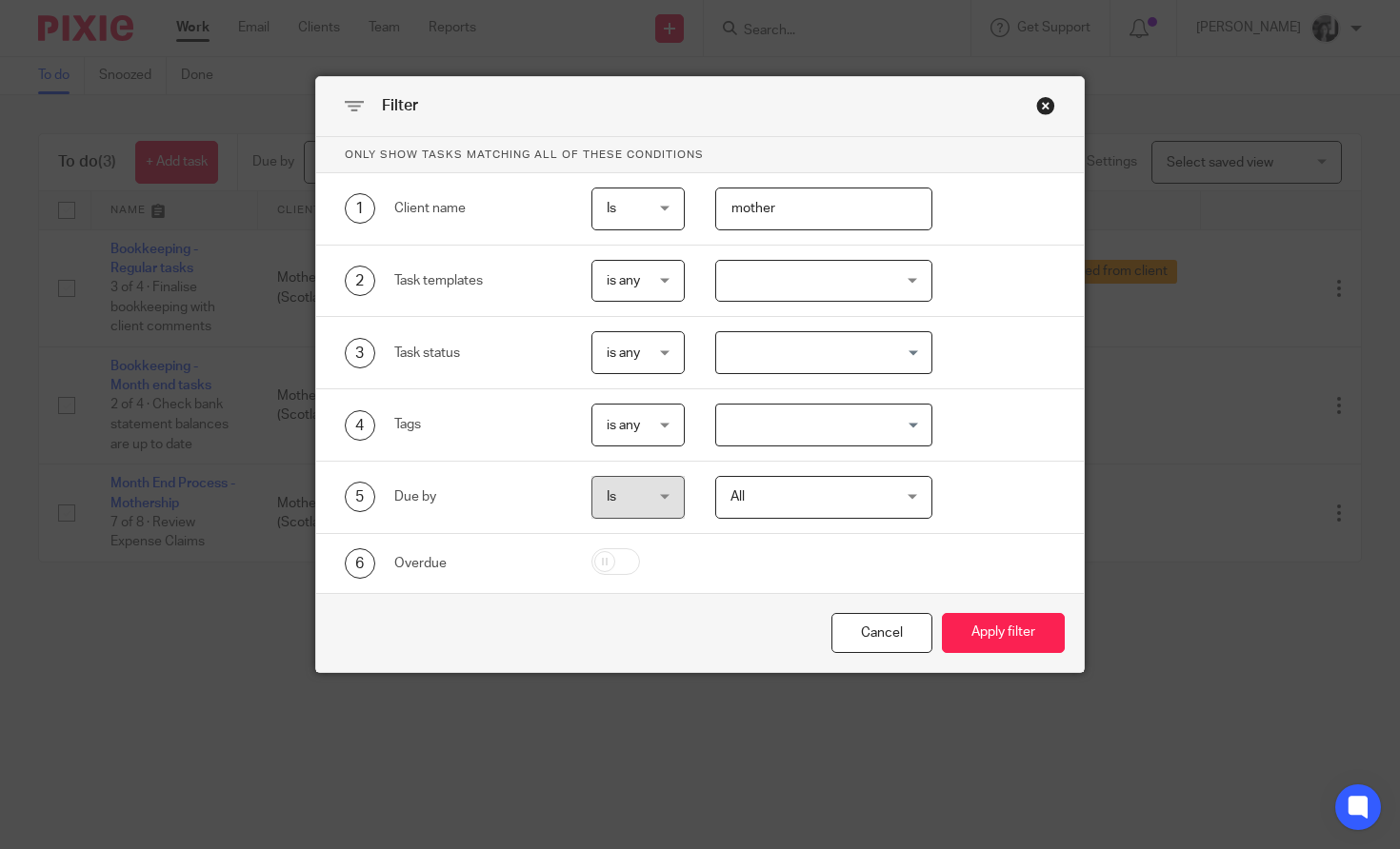
drag, startPoint x: 778, startPoint y: 217, endPoint x: 647, endPoint y: 202, distance: 131.9
click at [647, 202] on div "1 Client name Is Is Is Is not is mother" at bounding box center [686, 210] width 742 height 43
click at [942, 613] on button "Apply filter" at bounding box center [1003, 634] width 122 height 41
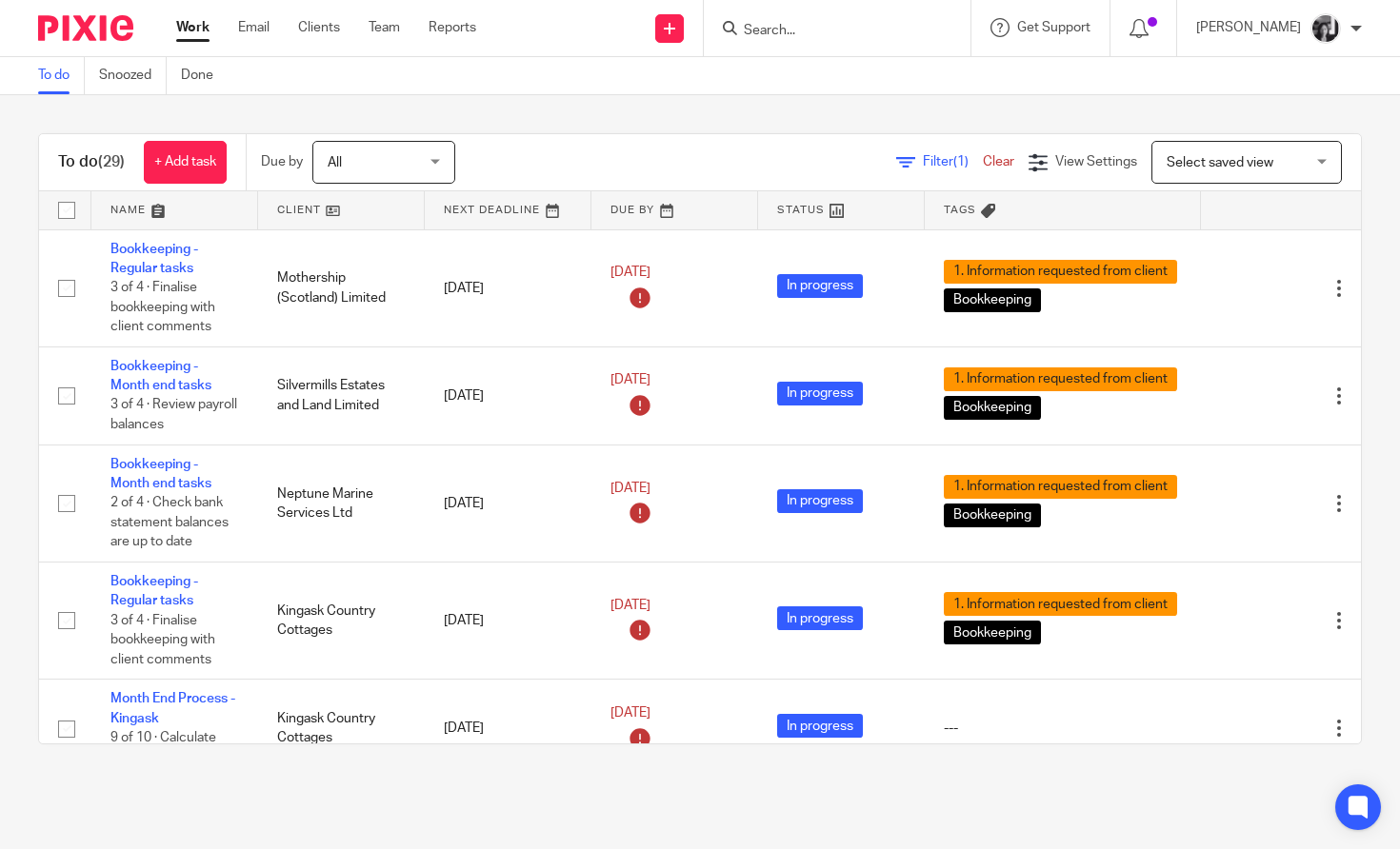
click at [304, 215] on link at bounding box center [342, 210] width 167 height 38
